Goal: Navigation & Orientation: Find specific page/section

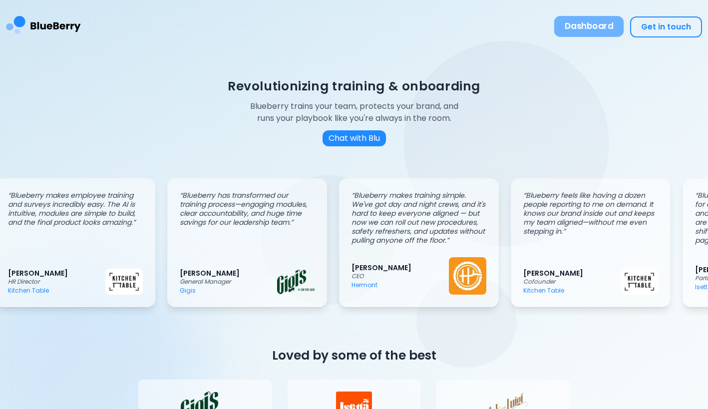
scroll to position [0, 14]
click at [595, 25] on button "Dashboard" at bounding box center [589, 26] width 70 height 21
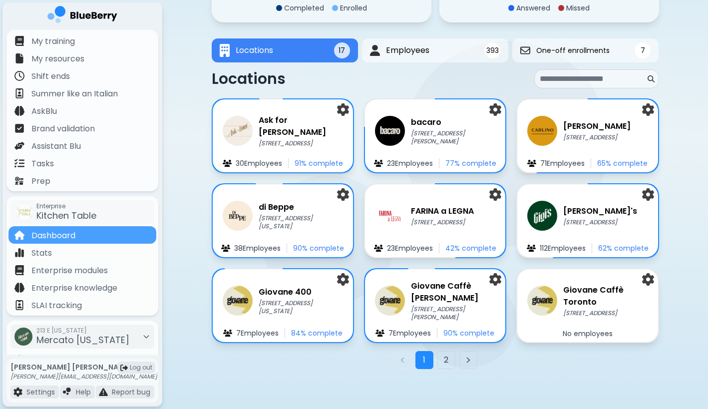
scroll to position [136, 0]
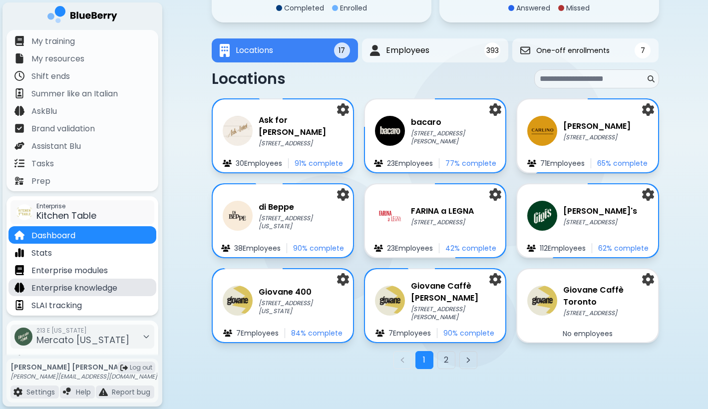
click at [112, 290] on p "Enterprise knowledge" at bounding box center [74, 288] width 86 height 12
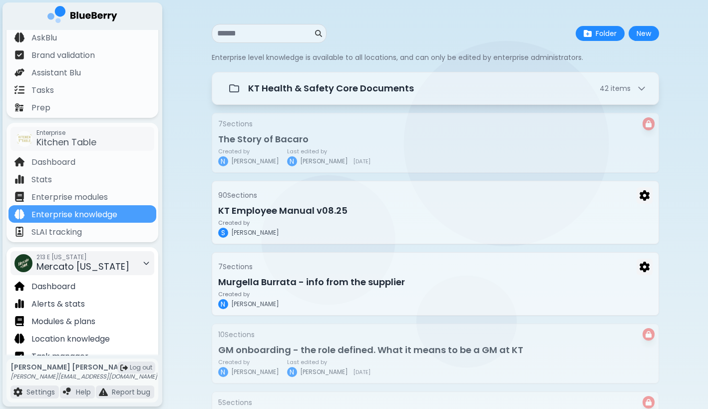
scroll to position [97, 0]
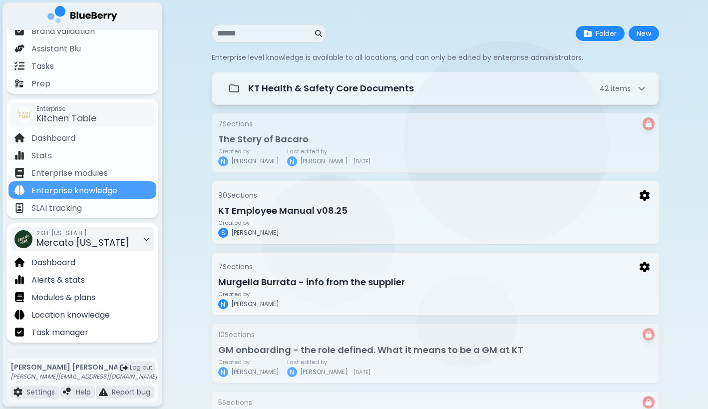
click at [124, 239] on div "213 E [US_STATE] Mercato [US_STATE]" at bounding box center [82, 239] width 144 height 24
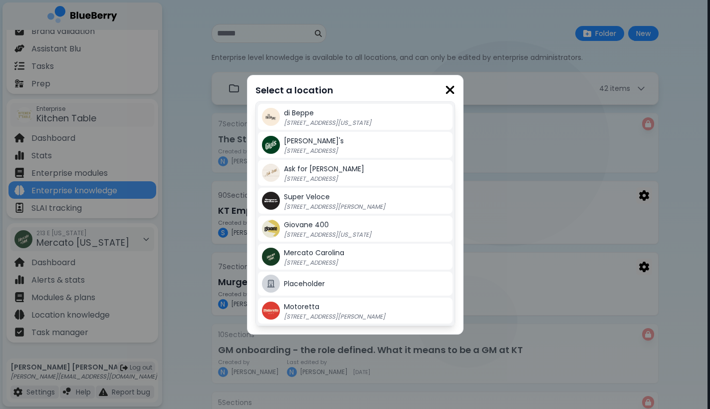
click at [452, 91] on img at bounding box center [450, 89] width 10 height 13
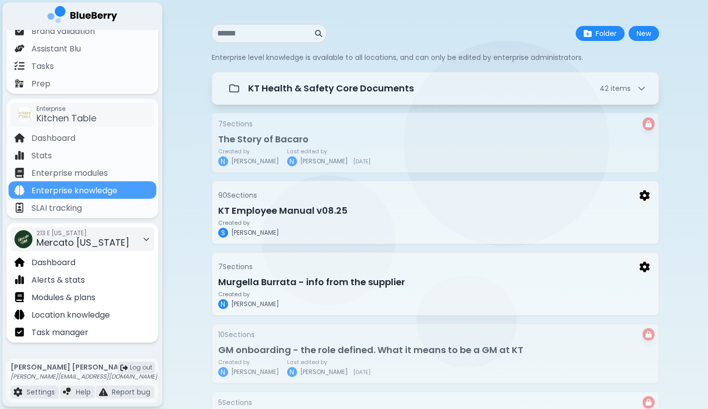
scroll to position [0, 0]
click at [74, 328] on p "Task manager" at bounding box center [59, 332] width 57 height 12
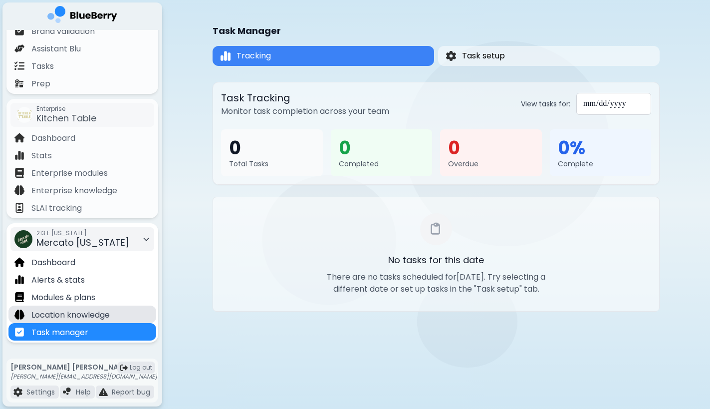
click at [91, 320] on p "Location knowledge" at bounding box center [70, 315] width 78 height 12
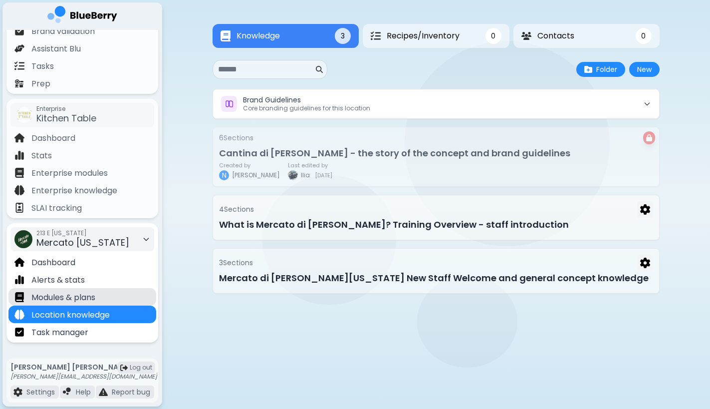
click at [73, 292] on p "Modules & plans" at bounding box center [63, 297] width 64 height 12
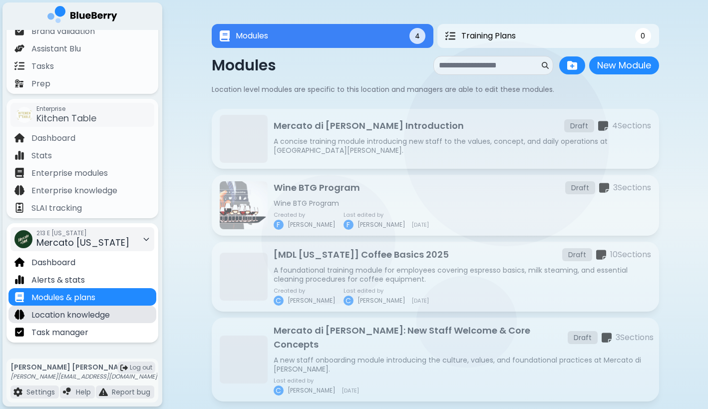
click at [70, 313] on p "Location knowledge" at bounding box center [70, 315] width 78 height 12
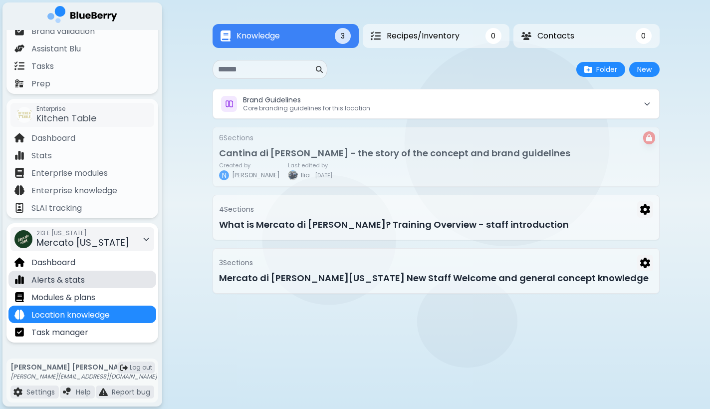
click at [90, 283] on div "Alerts & stats" at bounding box center [82, 279] width 148 height 17
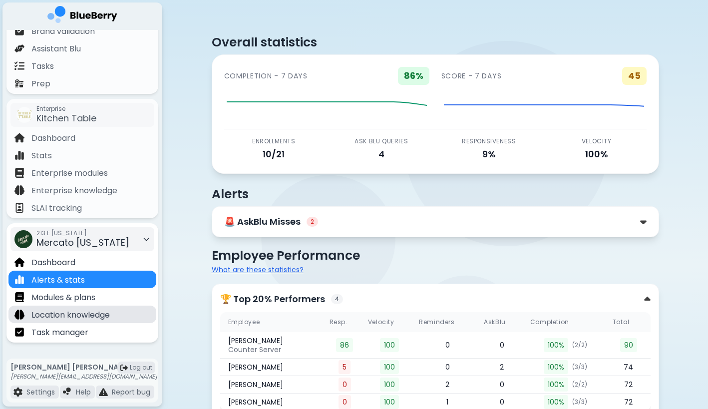
click at [99, 313] on p "Location knowledge" at bounding box center [70, 315] width 78 height 12
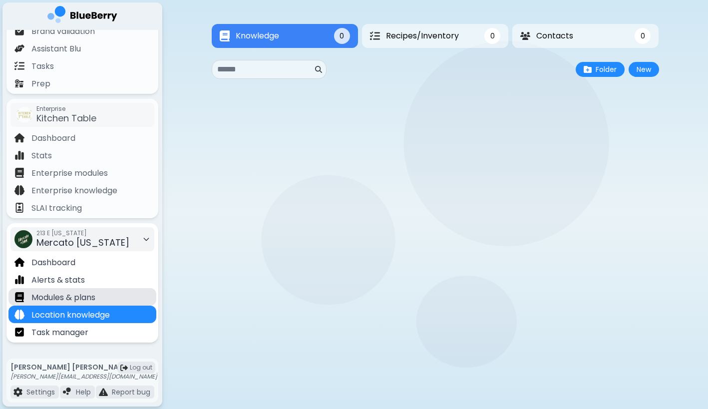
click at [99, 305] on div "Modules & plans" at bounding box center [82, 296] width 148 height 17
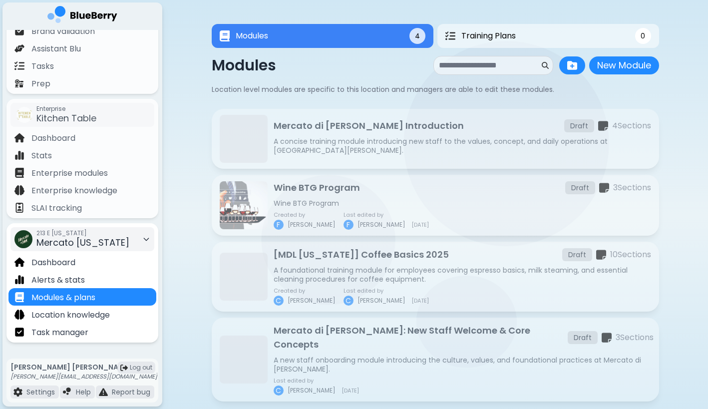
click at [92, 242] on span "Mercato [US_STATE]" at bounding box center [82, 242] width 93 height 12
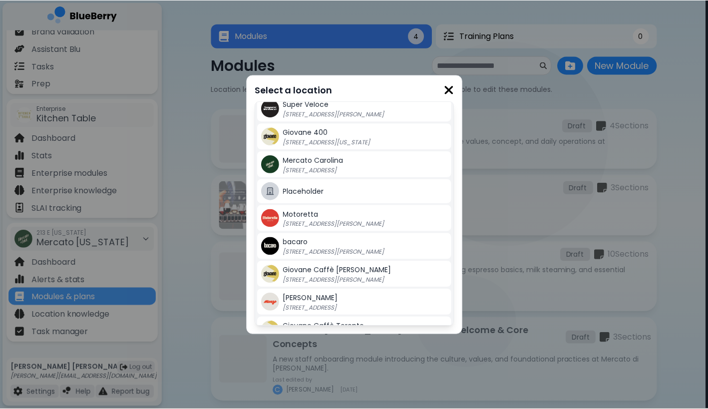
scroll to position [96, 0]
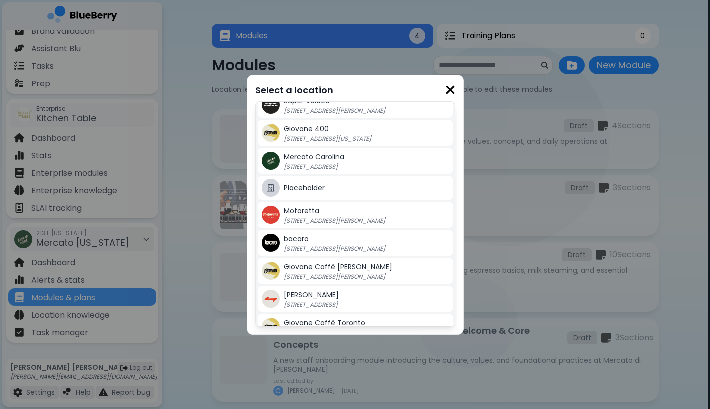
click at [363, 167] on p "[STREET_ADDRESS]" at bounding box center [346, 167] width 125 height 8
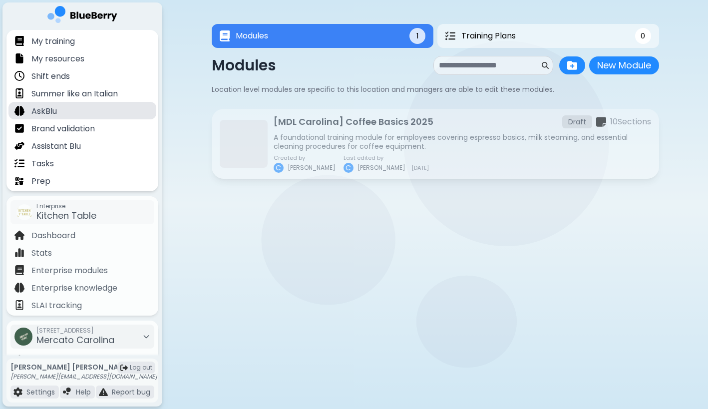
click at [73, 112] on div "AskBlu" at bounding box center [82, 110] width 148 height 17
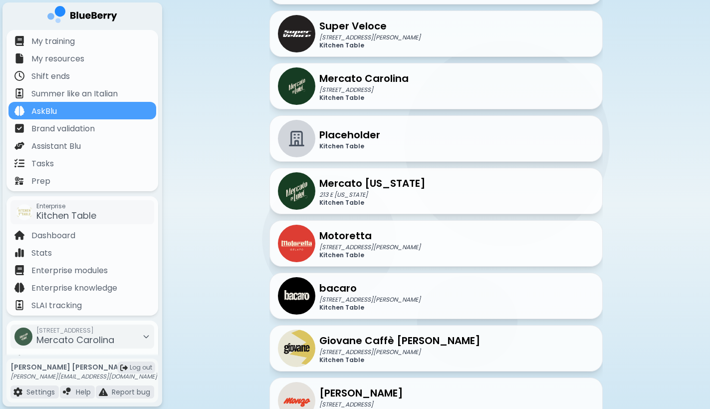
scroll to position [379, 0]
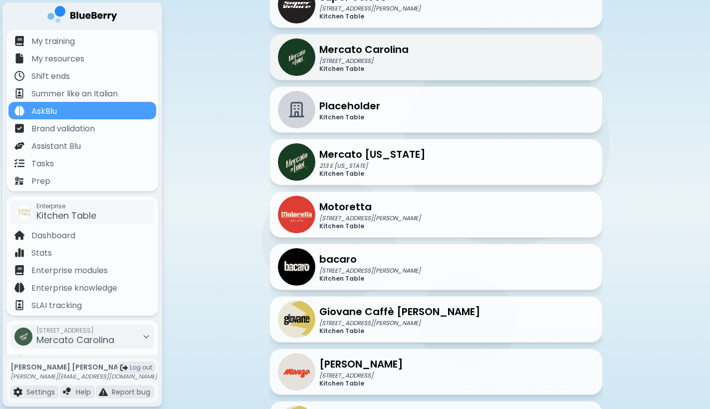
click at [398, 65] on p "Kitchen Table" at bounding box center [363, 69] width 89 height 8
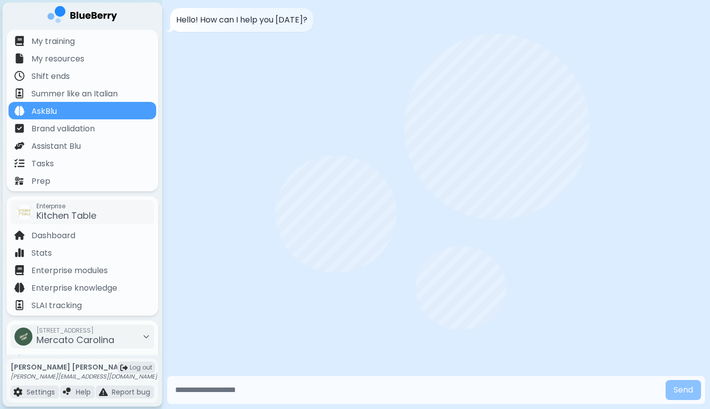
click at [240, 393] on input "text" at bounding box center [416, 390] width 491 height 20
type input "**********"
click at [683, 389] on button "Send" at bounding box center [683, 390] width 35 height 20
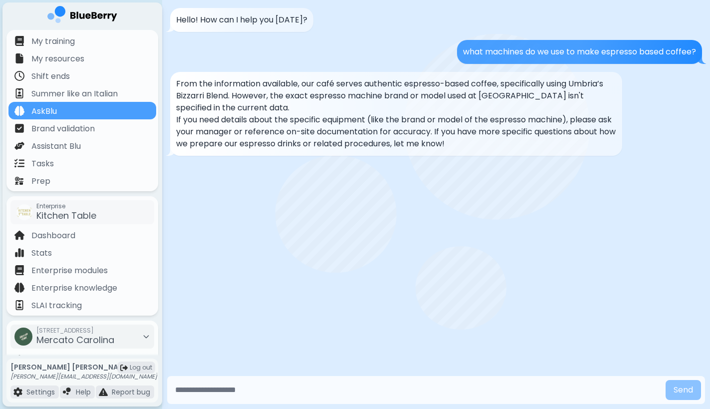
click at [232, 389] on input "text" at bounding box center [416, 390] width 491 height 20
drag, startPoint x: 417, startPoint y: 119, endPoint x: 449, endPoint y: 141, distance: 38.4
click at [447, 141] on p "If you need details about the specific equipment (like the brand or model of th…" at bounding box center [396, 132] width 440 height 36
click at [449, 141] on p "If you need details about the specific equipment (like the brand or model of th…" at bounding box center [396, 132] width 440 height 36
drag, startPoint x: 299, startPoint y: 132, endPoint x: 357, endPoint y: 139, distance: 58.3
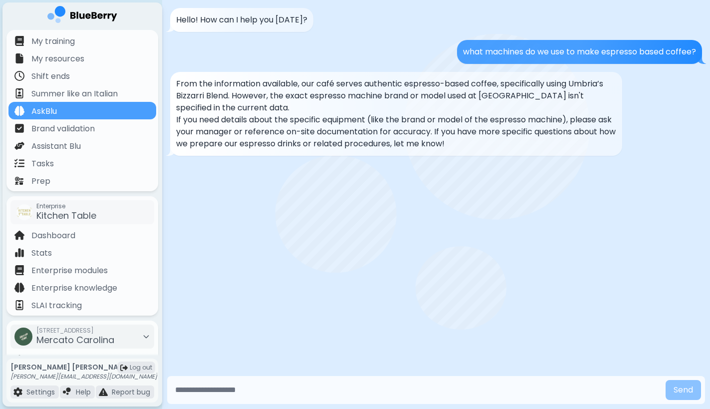
click at [350, 139] on p "If you need details about the specific equipment (like the brand or model of th…" at bounding box center [396, 132] width 440 height 36
click at [357, 139] on p "If you need details about the specific equipment (like the brand or model of th…" at bounding box center [396, 132] width 440 height 36
click at [281, 387] on input "text" at bounding box center [416, 390] width 491 height 20
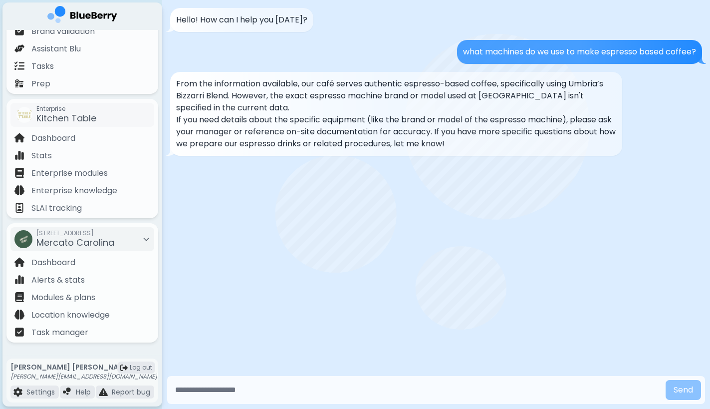
scroll to position [97, 0]
click at [317, 191] on div "Hello! How can I help you [DATE]? what machines do we use to make espresso base…" at bounding box center [436, 186] width 548 height 373
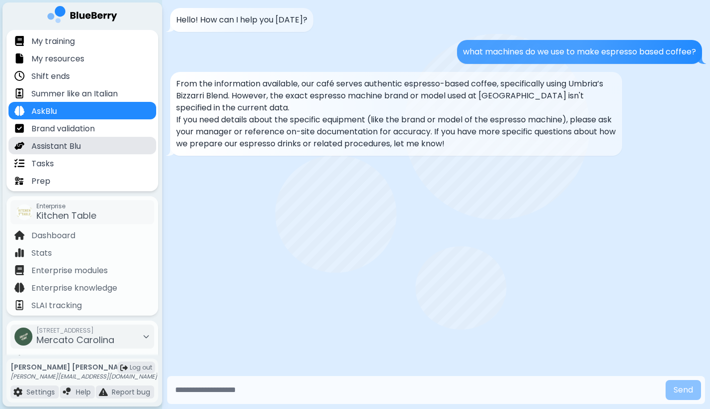
scroll to position [0, 0]
click at [91, 145] on div "Assistant Blu" at bounding box center [82, 145] width 148 height 17
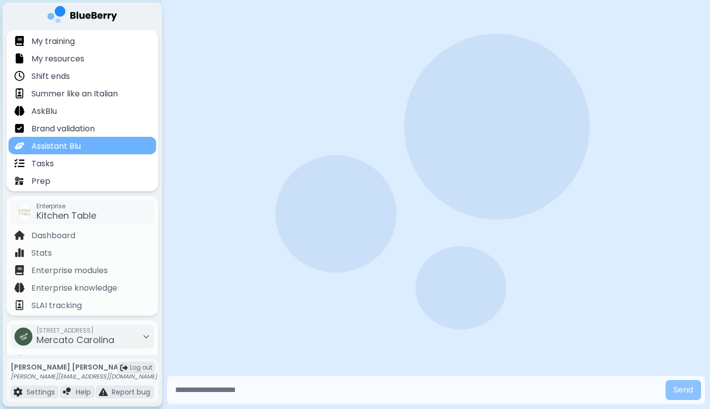
click at [90, 144] on div "Assistant Blu" at bounding box center [82, 145] width 148 height 17
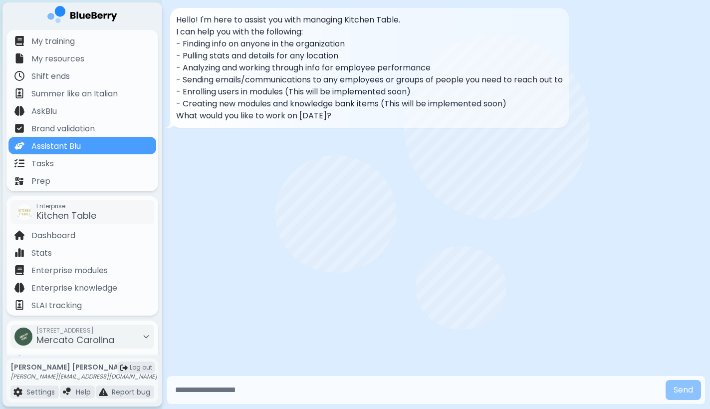
drag, startPoint x: 267, startPoint y: 48, endPoint x: 279, endPoint y: 74, distance: 28.8
click at [276, 73] on div "Hello! I'm here to assist you with managing Kitchen Table. I can help you with …" at bounding box center [369, 68] width 387 height 108
click at [279, 74] on p "- Sending emails/communications to any employees or groups of people you need t…" at bounding box center [369, 80] width 387 height 12
drag, startPoint x: 240, startPoint y: 45, endPoint x: 292, endPoint y: 119, distance: 90.3
click at [260, 62] on div "Hello! I'm here to assist you with managing Kitchen Table. I can help you with …" at bounding box center [369, 68] width 387 height 108
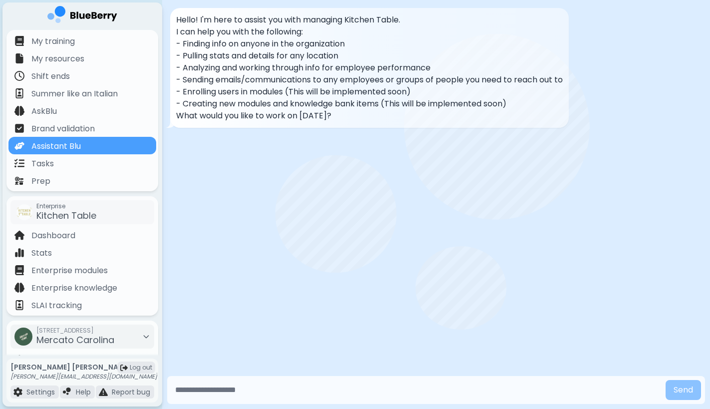
click at [292, 119] on p "What would you like to work on [DATE]?" at bounding box center [369, 116] width 387 height 12
drag, startPoint x: 284, startPoint y: 45, endPoint x: 290, endPoint y: 74, distance: 30.2
click at [285, 62] on div "Hello! I'm here to assist you with managing Kitchen Table. I can help you with …" at bounding box center [369, 68] width 387 height 108
click at [290, 74] on p "- Sending emails/communications to any employees or groups of people you need t…" at bounding box center [369, 80] width 387 height 12
drag, startPoint x: 261, startPoint y: 44, endPoint x: 265, endPoint y: 95, distance: 50.6
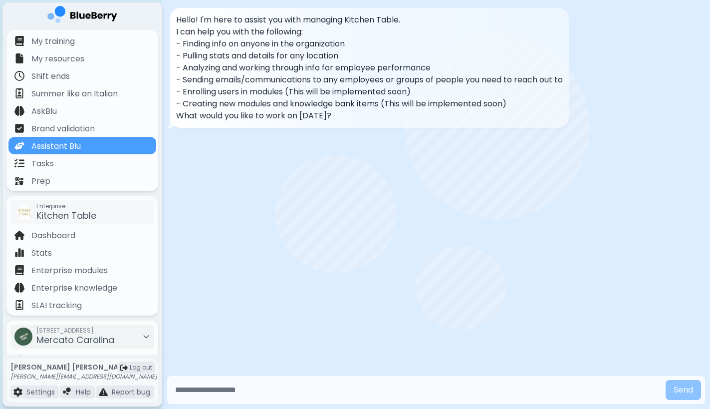
click at [265, 94] on div "Hello! I'm here to assist you with managing Kitchen Table. I can help you with …" at bounding box center [369, 68] width 387 height 108
click at [265, 95] on p "- Enrolling users in modules (This will be implemented soon)" at bounding box center [369, 92] width 387 height 12
drag, startPoint x: 246, startPoint y: 60, endPoint x: 297, endPoint y: 100, distance: 65.5
click at [294, 98] on div "Hello! I'm here to assist you with managing Kitchen Table. I can help you with …" at bounding box center [369, 68] width 387 height 108
click at [297, 100] on p "- Creating new modules and knowledge bank items (This will be implemented soon)" at bounding box center [369, 104] width 387 height 12
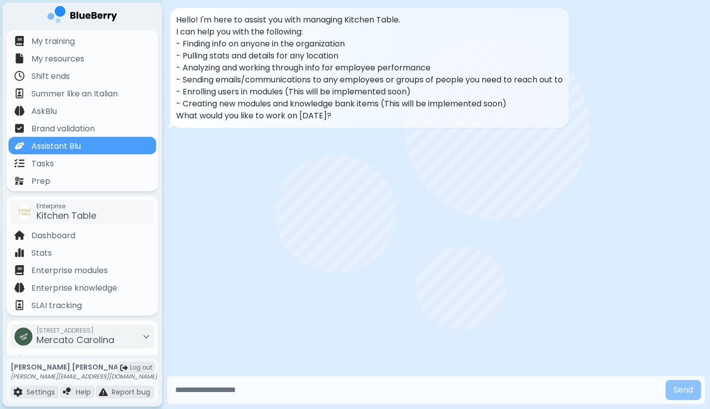
drag, startPoint x: 296, startPoint y: 63, endPoint x: 335, endPoint y: 103, distance: 56.1
click at [335, 103] on div "Hello! I'm here to assist you with managing Kitchen Table. I can help you with …" at bounding box center [369, 68] width 387 height 108
click at [335, 103] on p "- Creating new modules and knowledge bank items (This will be implemented soon)" at bounding box center [369, 104] width 387 height 12
drag, startPoint x: 306, startPoint y: 56, endPoint x: 312, endPoint y: 100, distance: 44.9
click at [306, 87] on div "Hello! I'm here to assist you with managing Kitchen Table. I can help you with …" at bounding box center [369, 68] width 387 height 108
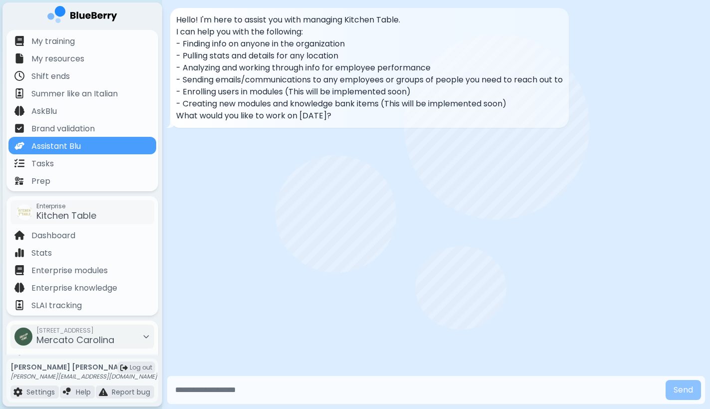
click at [312, 100] on p "- Creating new modules and knowledge bank items (This will be implemented soon)" at bounding box center [369, 104] width 387 height 12
click at [321, 97] on div "Hello! I'm here to assist you with managing Kitchen Table. I can help you with …" at bounding box center [369, 68] width 387 height 108
click at [339, 108] on p "- Creating new modules and knowledge bank items (This will be implemented soon)" at bounding box center [369, 104] width 387 height 12
drag, startPoint x: 291, startPoint y: 84, endPoint x: 331, endPoint y: 103, distance: 44.0
click at [321, 99] on div "Hello! I'm here to assist you with managing Kitchen Table. I can help you with …" at bounding box center [369, 68] width 387 height 108
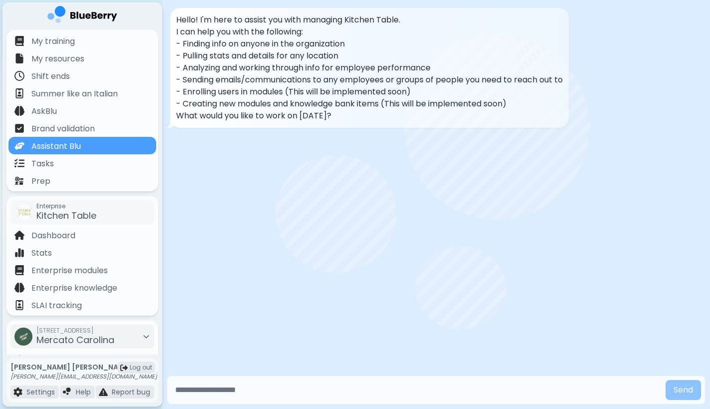
click at [331, 103] on p "- Creating new modules and knowledge bank items (This will be implemented soon)" at bounding box center [369, 104] width 387 height 12
click at [324, 96] on p "- Enrolling users in modules (This will be implemented soon)" at bounding box center [369, 92] width 387 height 12
click at [331, 106] on p "- Creating new modules and knowledge bank items (This will be implemented soon)" at bounding box center [369, 104] width 387 height 12
drag, startPoint x: 318, startPoint y: 89, endPoint x: 345, endPoint y: 134, distance: 52.0
click at [335, 119] on div "Hello! I'm here to assist you with managing Kitchen Table. I can help you with …" at bounding box center [369, 68] width 387 height 108
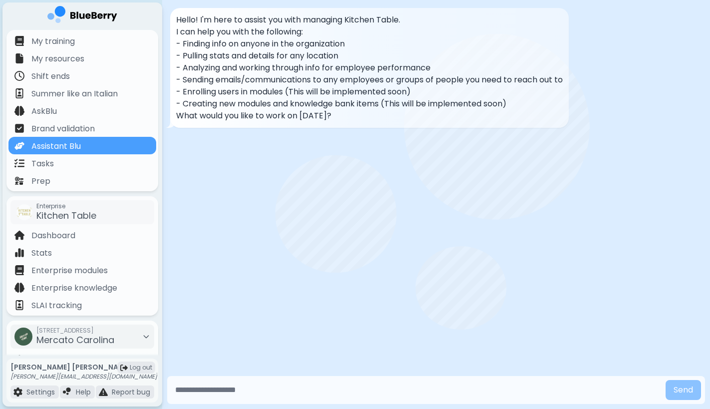
click at [345, 134] on div "Hello! I'm here to assist you with managing Kitchen Table. I can help you with …" at bounding box center [436, 186] width 548 height 373
drag, startPoint x: 261, startPoint y: 92, endPoint x: 306, endPoint y: 105, distance: 47.7
click at [288, 99] on div "Hello! I'm here to assist you with managing Kitchen Table. I can help you with …" at bounding box center [369, 68] width 387 height 108
click at [306, 105] on p "- Creating new modules and knowledge bank items (This will be implemented soon)" at bounding box center [369, 104] width 387 height 12
drag, startPoint x: 267, startPoint y: 102, endPoint x: 311, endPoint y: 112, distance: 45.5
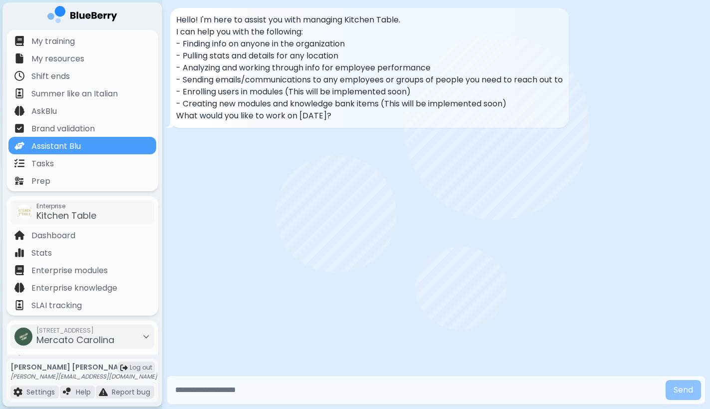
click at [300, 109] on p "- Creating new modules and knowledge bank items (This will be implemented soon)" at bounding box center [369, 104] width 387 height 12
click at [311, 112] on p "What would you like to work on [DATE]?" at bounding box center [369, 116] width 387 height 12
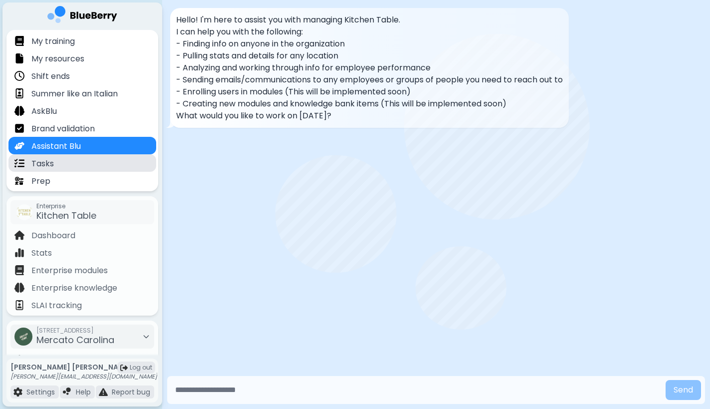
click at [96, 158] on div "Tasks" at bounding box center [82, 162] width 148 height 17
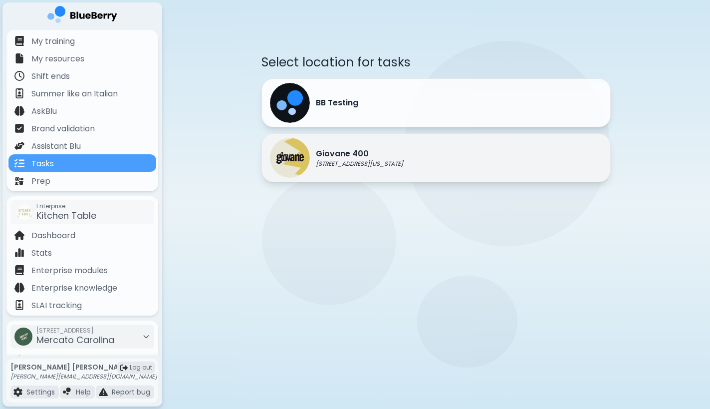
click at [295, 171] on img at bounding box center [290, 158] width 40 height 40
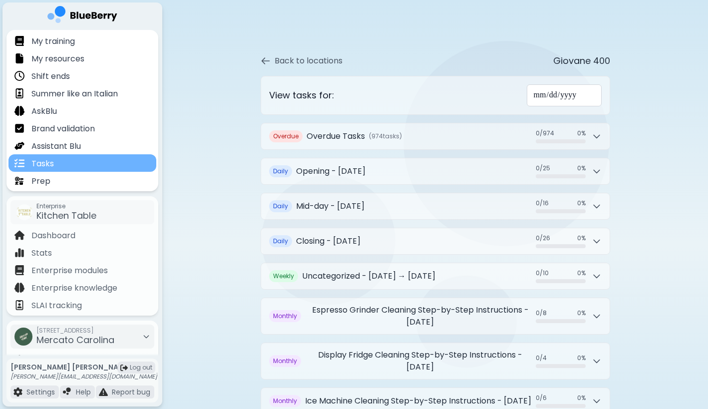
click at [126, 168] on div "Tasks" at bounding box center [82, 162] width 148 height 17
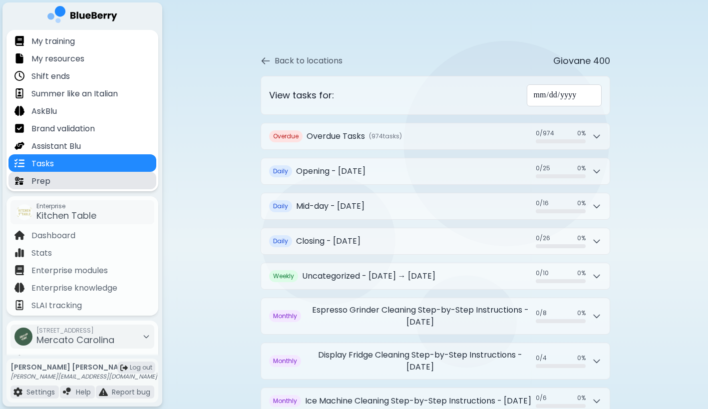
click at [126, 174] on div "Prep" at bounding box center [82, 180] width 148 height 17
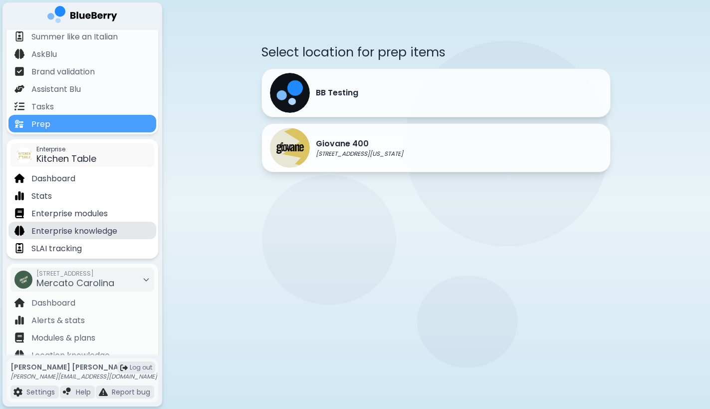
scroll to position [58, 0]
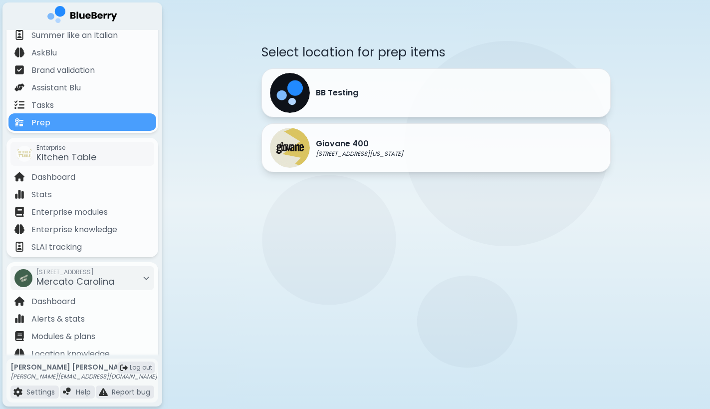
click at [309, 236] on div "Select location for prep items BB Testing Giovane [STREET_ADDRESS][US_STATE]" at bounding box center [436, 121] width 447 height 242
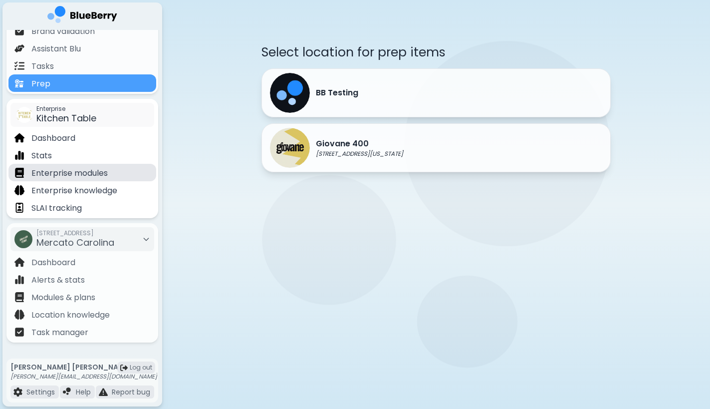
scroll to position [97, 0]
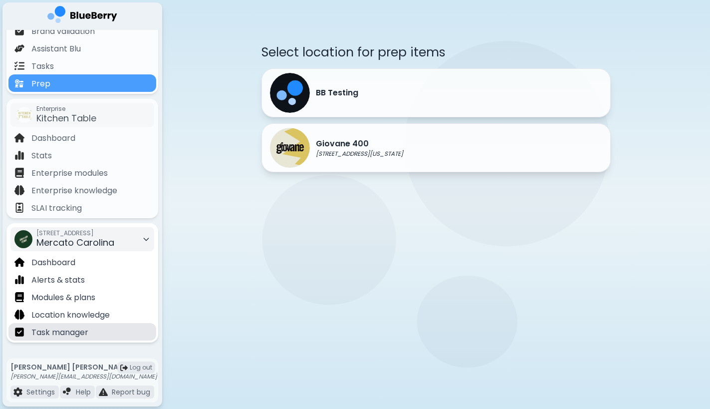
click at [65, 332] on p "Task manager" at bounding box center [59, 332] width 57 height 12
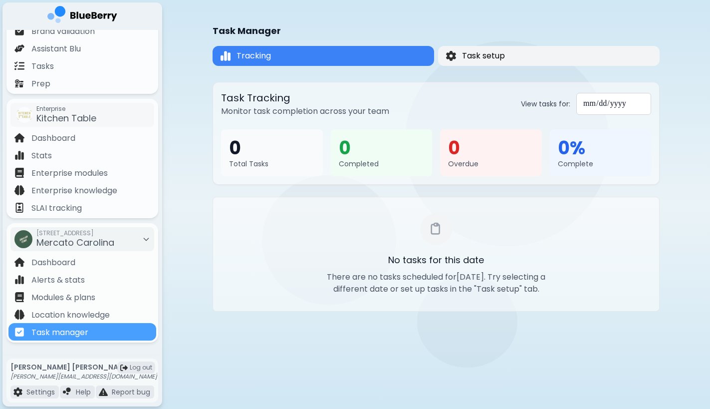
click at [518, 60] on button "Task setup" at bounding box center [549, 56] width 222 height 20
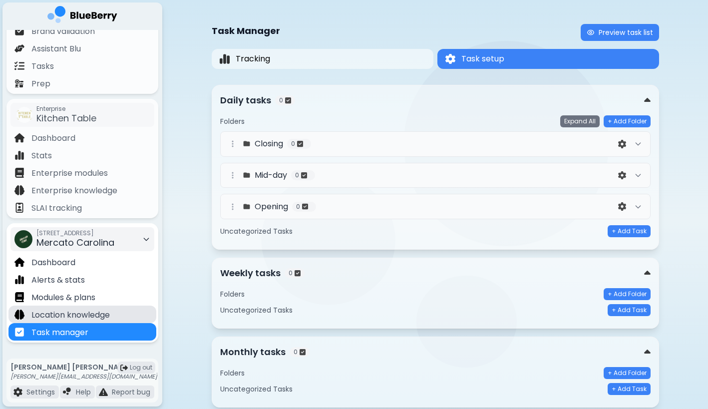
click at [96, 316] on p "Location knowledge" at bounding box center [70, 315] width 78 height 12
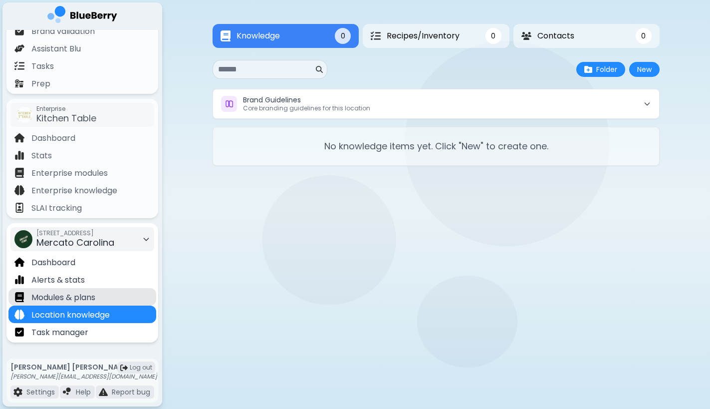
click at [95, 299] on p "Modules & plans" at bounding box center [63, 297] width 64 height 12
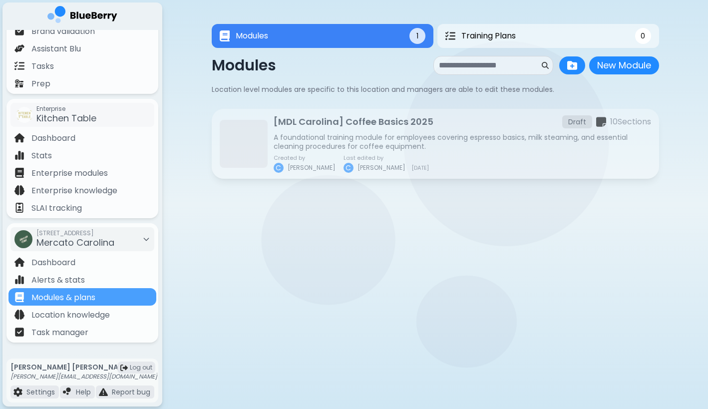
click at [409, 281] on div at bounding box center [415, 279] width 283 height 8
click at [514, 33] on span "Training Plans" at bounding box center [486, 36] width 55 height 12
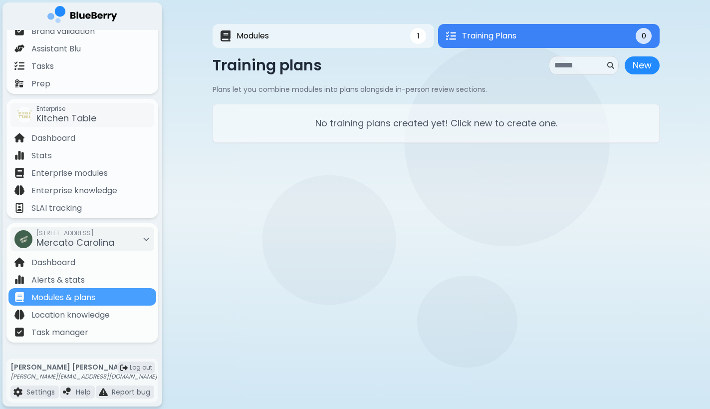
click at [311, 195] on main "Modules 1 Training Plans 0 1 Training Plans 0 Modules New Module New Module Loc…" at bounding box center [355, 204] width 710 height 409
click at [63, 251] on div "[STREET_ADDRESS]" at bounding box center [82, 239] width 144 height 24
click at [102, 230] on div "Select a location di [GEOGRAPHIC_DATA] [STREET_ADDRESS][US_STATE] Gigi's [STREE…" at bounding box center [355, 204] width 710 height 409
click at [102, 231] on span "[STREET_ADDRESS]" at bounding box center [75, 233] width 78 height 8
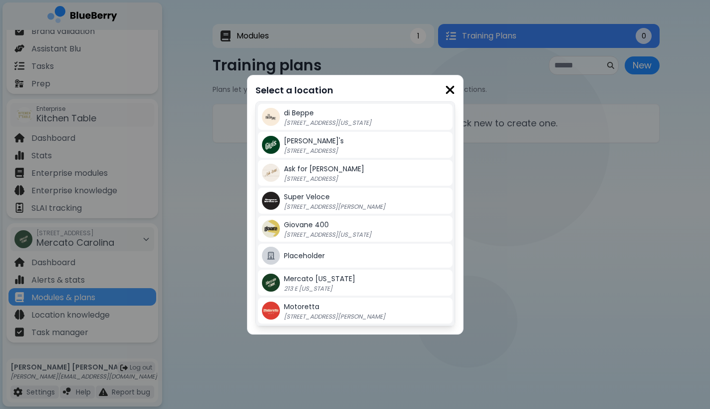
scroll to position [-1, 0]
click at [307, 237] on p "[STREET_ADDRESS][US_STATE]" at bounding box center [346, 235] width 125 height 8
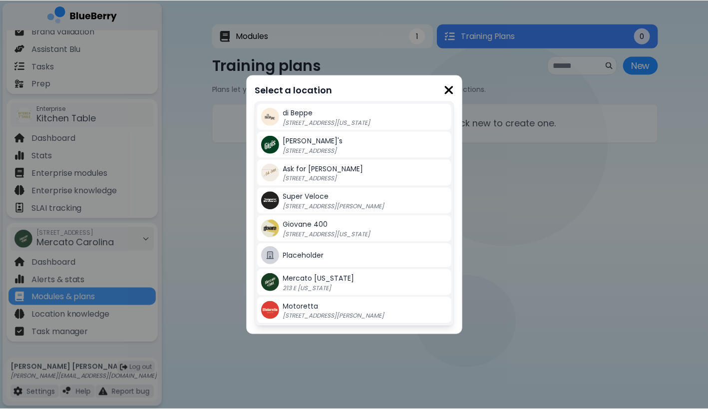
scroll to position [0, 0]
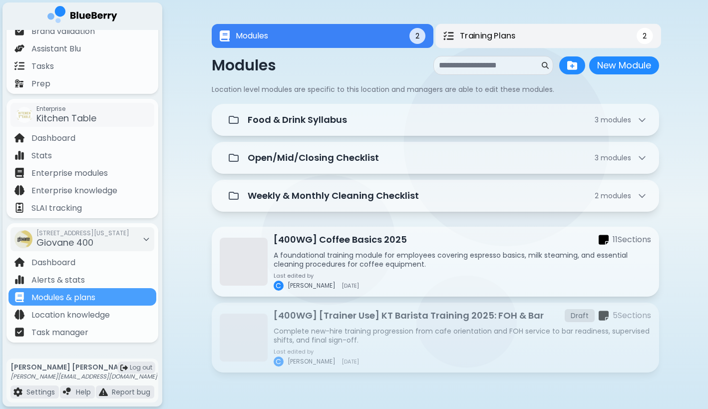
click at [511, 24] on button "Training Plans 2" at bounding box center [548, 36] width 226 height 24
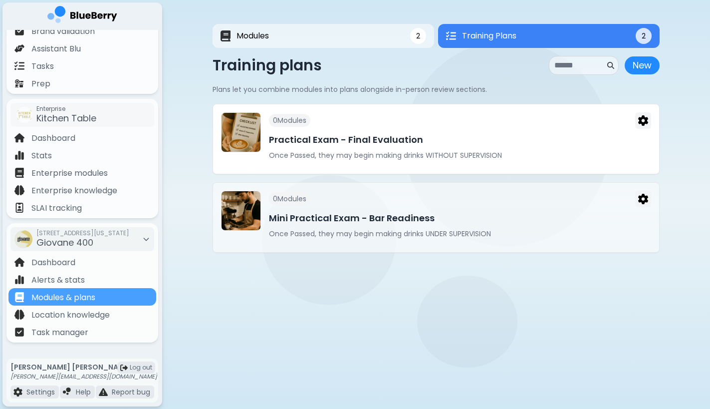
click at [559, 145] on h3 "Practical Exam - Final Evaluation" at bounding box center [460, 140] width 382 height 14
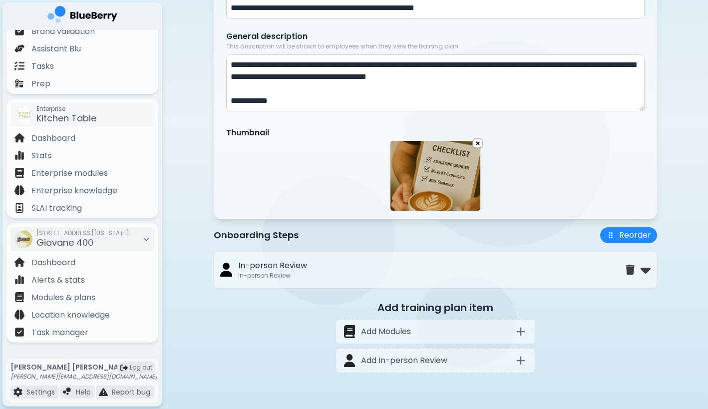
scroll to position [166, 0]
click at [407, 263] on div "In-person Review In-person Review" at bounding box center [422, 270] width 405 height 20
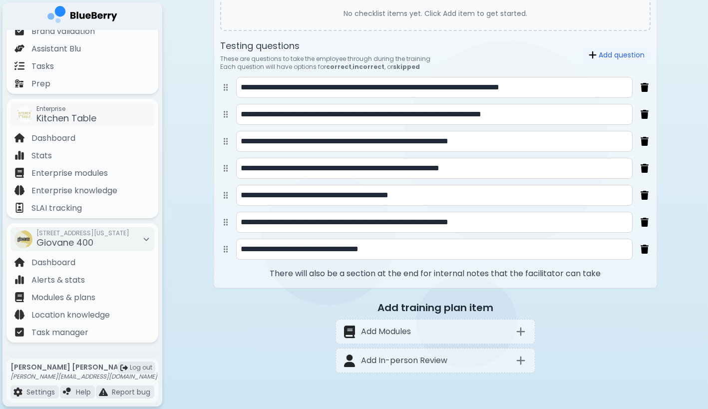
scroll to position [704, 0]
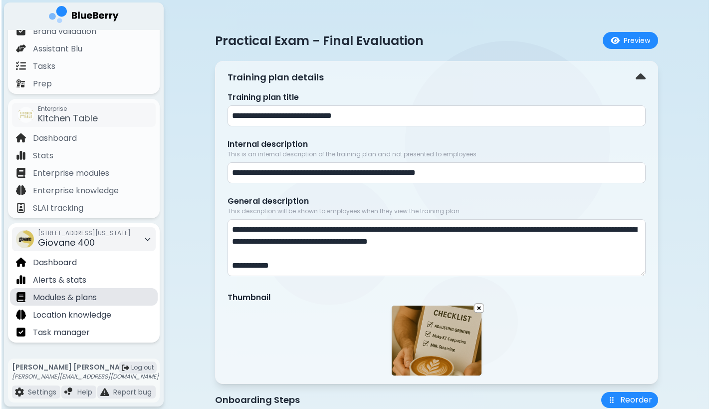
scroll to position [0, 0]
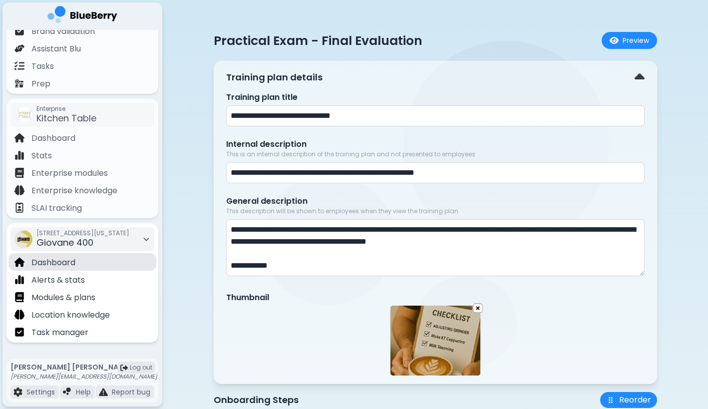
click at [80, 257] on div "Dashboard" at bounding box center [82, 261] width 148 height 17
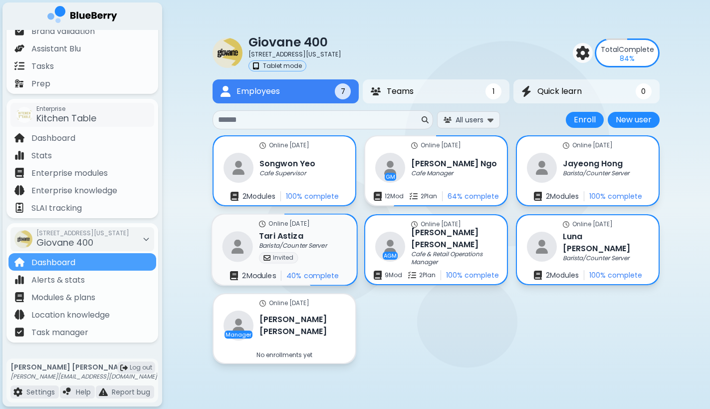
click at [317, 250] on div "Barista/Counter Server" at bounding box center [295, 246] width 72 height 8
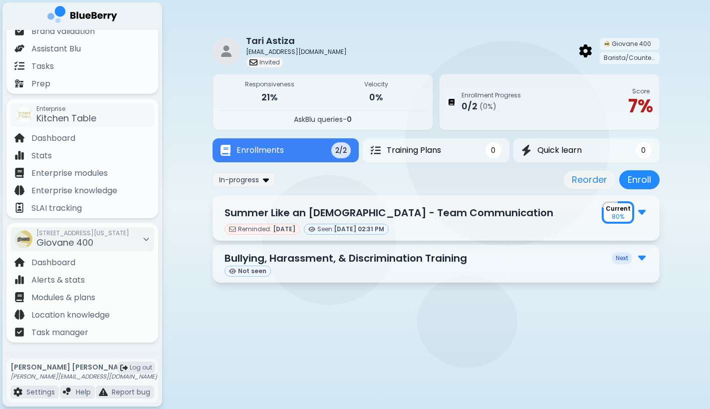
click at [429, 347] on main "[PERSON_NAME] [EMAIL_ADDRESS][DOMAIN_NAME] Invited Giovane 400 Barista/Counter …" at bounding box center [355, 204] width 710 height 409
click at [398, 355] on main "[PERSON_NAME] [EMAIL_ADDRESS][DOMAIN_NAME] Invited Giovane 400 Barista/Counter …" at bounding box center [355, 204] width 710 height 409
click at [232, 331] on main "[PERSON_NAME] [EMAIL_ADDRESS][DOMAIN_NAME] Invited Giovane 400 Barista/Counter …" at bounding box center [355, 204] width 710 height 409
click at [185, 224] on div "[PERSON_NAME] [EMAIL_ADDRESS][DOMAIN_NAME] Invited Giovane 400 Barista/Counter …" at bounding box center [436, 155] width 548 height 310
click at [245, 321] on main "[PERSON_NAME] [EMAIL_ADDRESS][DOMAIN_NAME] Invited Giovane 400 Barista/Counter …" at bounding box center [355, 204] width 710 height 409
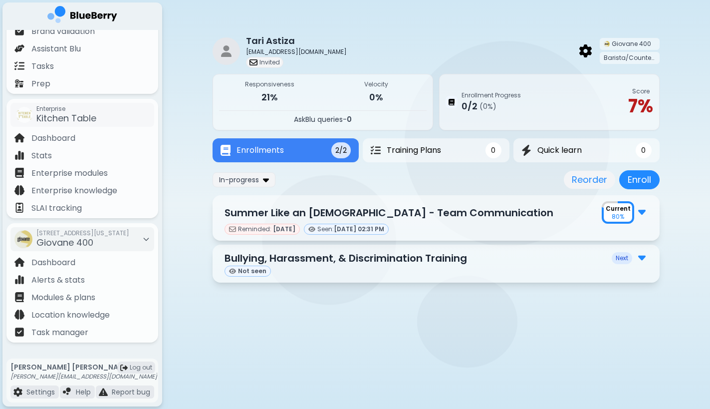
click at [250, 334] on main "[PERSON_NAME] [EMAIL_ADDRESS][DOMAIN_NAME] Invited Giovane 400 Barista/Counter …" at bounding box center [355, 204] width 710 height 409
click at [244, 317] on main "[PERSON_NAME] [EMAIL_ADDRESS][DOMAIN_NAME] Invited Giovane 400 Barista/Counter …" at bounding box center [355, 204] width 710 height 409
click at [445, 326] on main "[PERSON_NAME] [EMAIL_ADDRESS][DOMAIN_NAME] Invited Giovane 400 Barista/Counter …" at bounding box center [355, 204] width 710 height 409
click at [328, 333] on main "[PERSON_NAME] [EMAIL_ADDRESS][DOMAIN_NAME] Invited Giovane 400 Barista/Counter …" at bounding box center [355, 204] width 710 height 409
click at [300, 367] on main "[PERSON_NAME] [EMAIL_ADDRESS][DOMAIN_NAME] Invited Giovane 400 Barista/Counter …" at bounding box center [355, 204] width 710 height 409
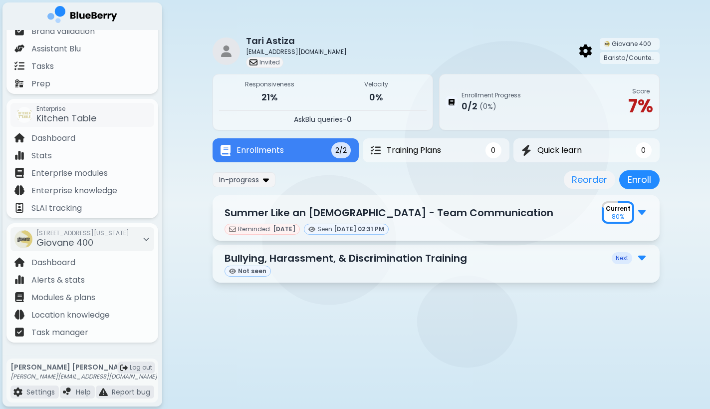
click at [280, 324] on main "[PERSON_NAME] [EMAIL_ADDRESS][DOMAIN_NAME] Invited Giovane 400 Barista/Counter …" at bounding box center [355, 204] width 710 height 409
